Goal: Task Accomplishment & Management: Manage account settings

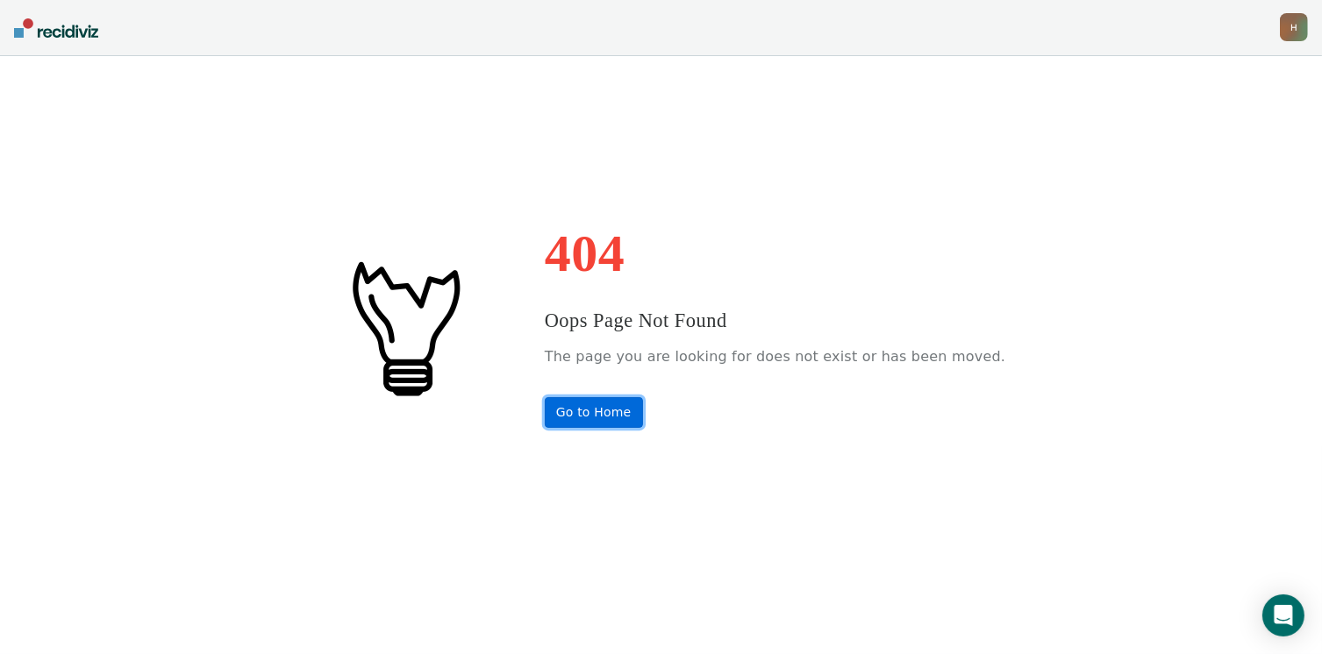
click at [626, 411] on link "Go to Home" at bounding box center [594, 412] width 98 height 31
click at [1294, 23] on div "H" at bounding box center [1293, 27] width 28 height 28
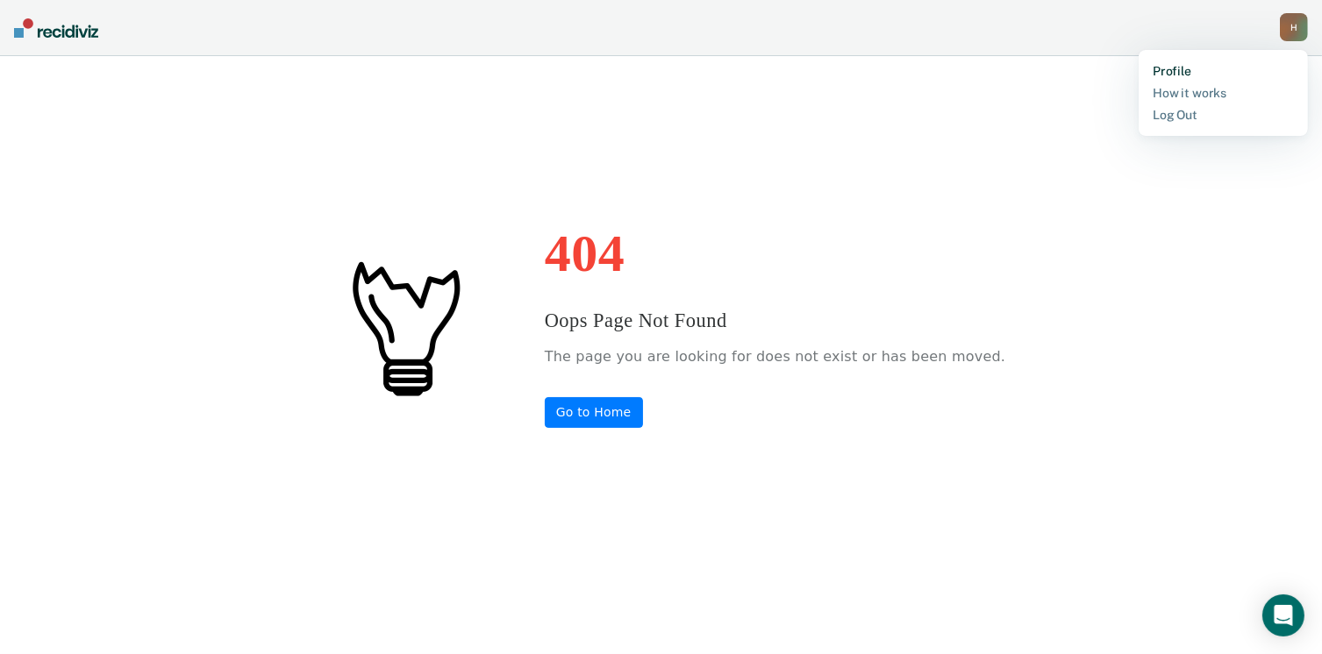
click at [1187, 75] on link "Profile" at bounding box center [1222, 71] width 141 height 15
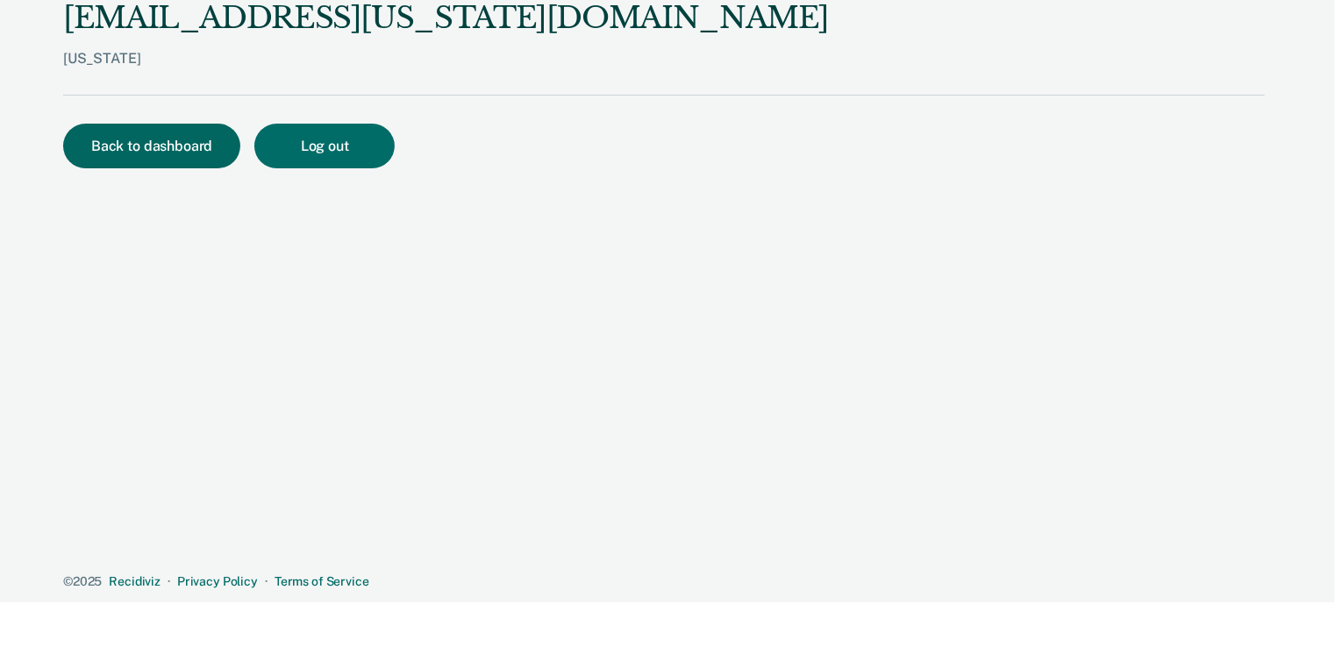
click at [183, 152] on button "Back to dashboard" at bounding box center [151, 146] width 177 height 45
